Goal: Navigation & Orientation: Go to known website

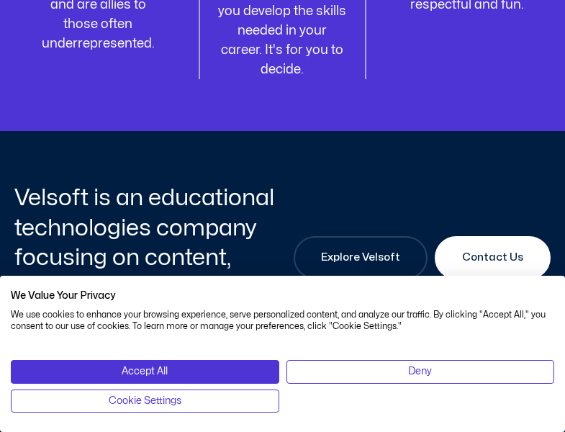
scroll to position [2318, 0]
